Goal: Task Accomplishment & Management: Use online tool/utility

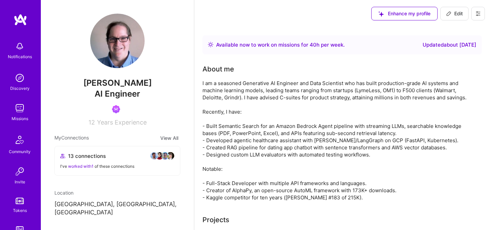
click at [21, 110] on img at bounding box center [20, 108] width 14 height 14
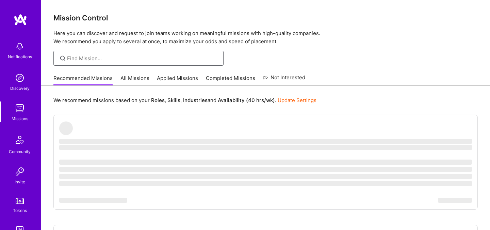
click at [116, 58] on input at bounding box center [143, 58] width 152 height 7
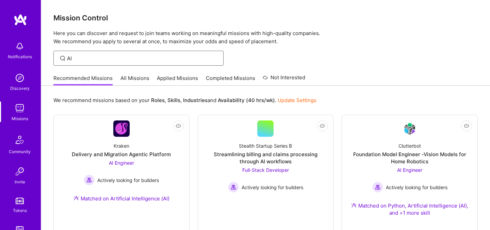
type input "AI"
click at [129, 79] on link "All Missions" at bounding box center [135, 80] width 29 height 11
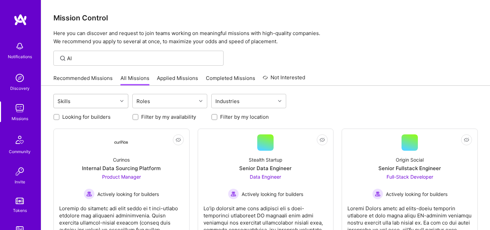
click at [112, 100] on div "Skills" at bounding box center [86, 101] width 64 height 14
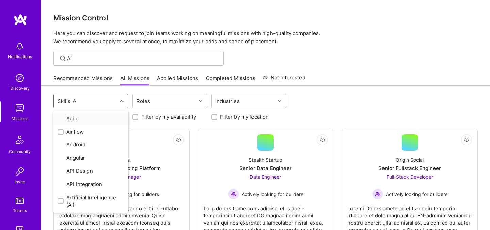
type input "AI"
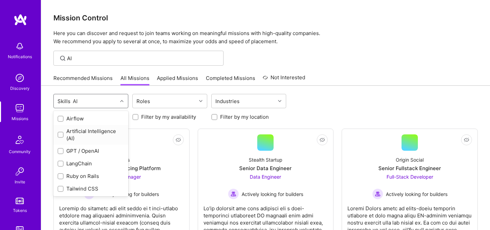
click at [74, 135] on div "Artificial Intelligence (AI)" at bounding box center [91, 135] width 67 height 14
checkbox input "true"
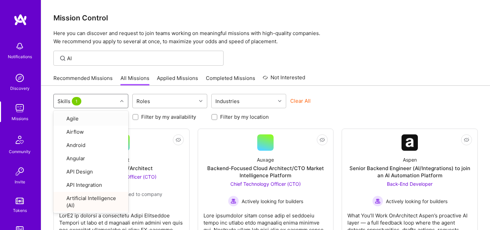
click at [158, 102] on div "Roles" at bounding box center [165, 101] width 64 height 14
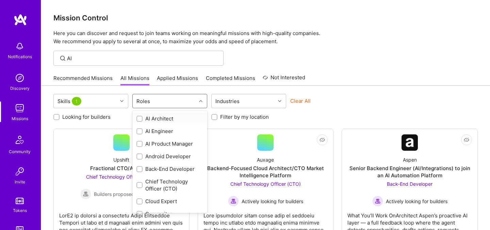
click at [139, 118] on input "checkbox" at bounding box center [140, 119] width 5 height 5
checkbox input "true"
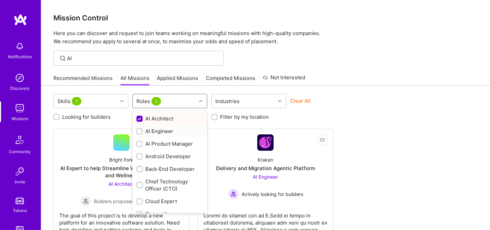
click at [139, 133] on input "checkbox" at bounding box center [140, 131] width 5 height 5
checkbox input "true"
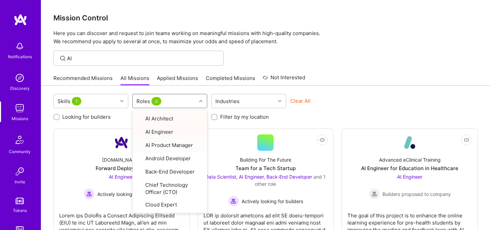
click at [336, 73] on div "Recommended Missions All Missions Applied Missions Completed Missions Not Inter…" at bounding box center [265, 78] width 425 height 15
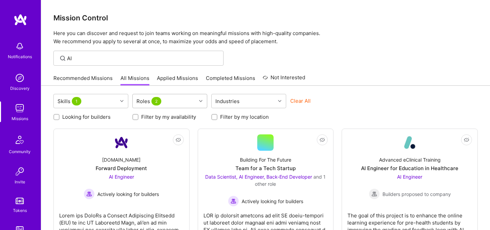
click at [159, 105] on div "Roles 2" at bounding box center [150, 101] width 30 height 10
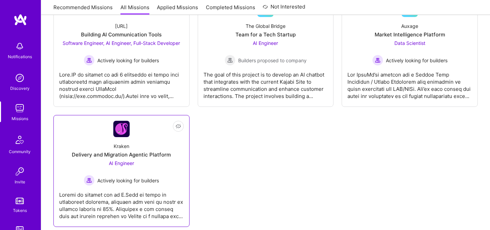
scroll to position [402, 0]
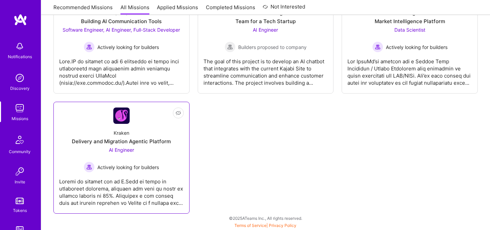
click at [121, 132] on div "Kraken" at bounding box center [122, 132] width 16 height 7
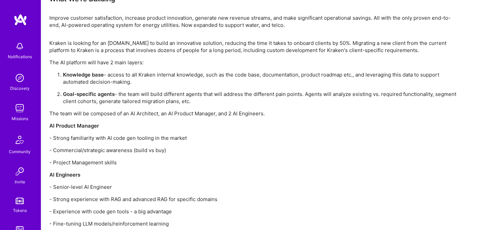
scroll to position [703, 0]
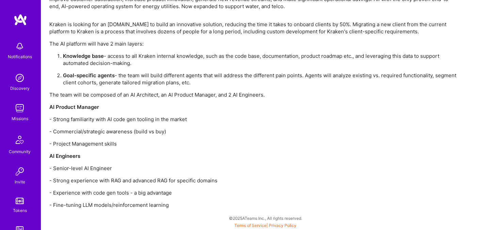
click at [123, 22] on p "Kraken is looking for an [DOMAIN_NAME] to build an innovative solution, reducin…" at bounding box center [253, 28] width 409 height 14
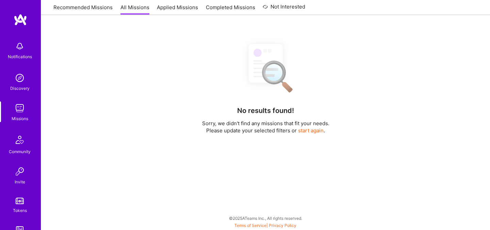
scroll to position [134, 0]
